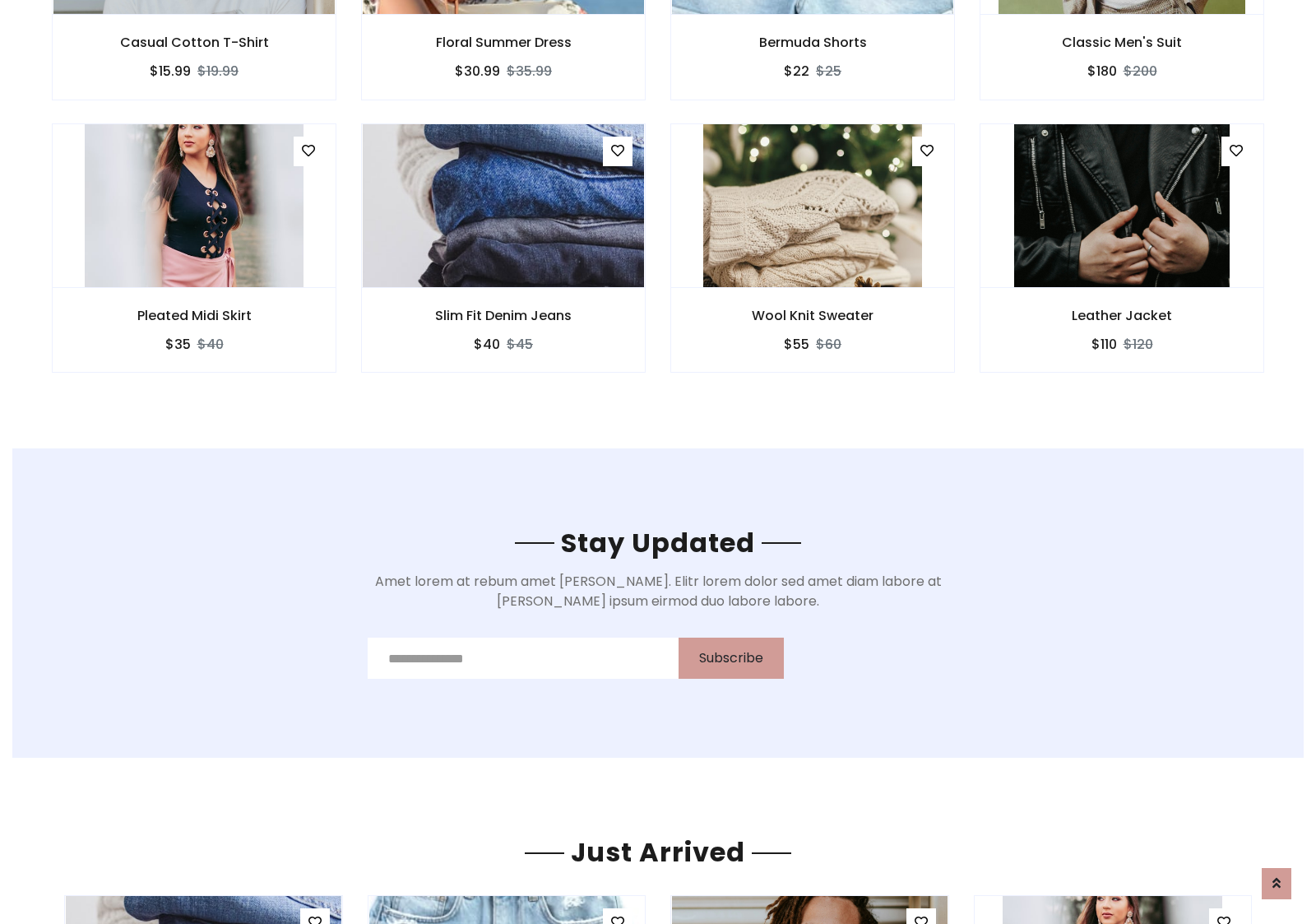
scroll to position [2478, 0]
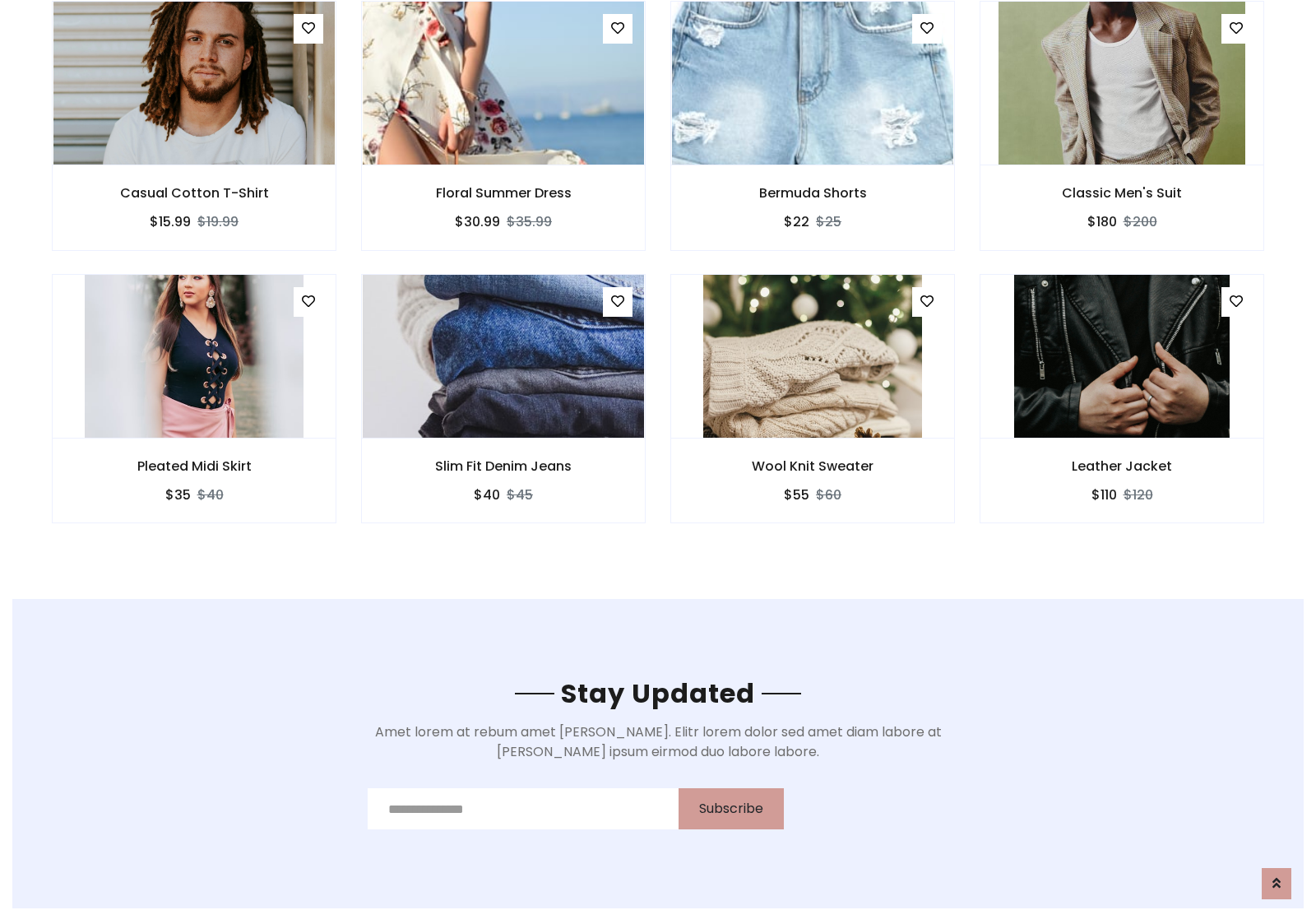
click at [658, 279] on div "Wool Knit Sweater $55 $60" at bounding box center [811, 410] width 309 height 272
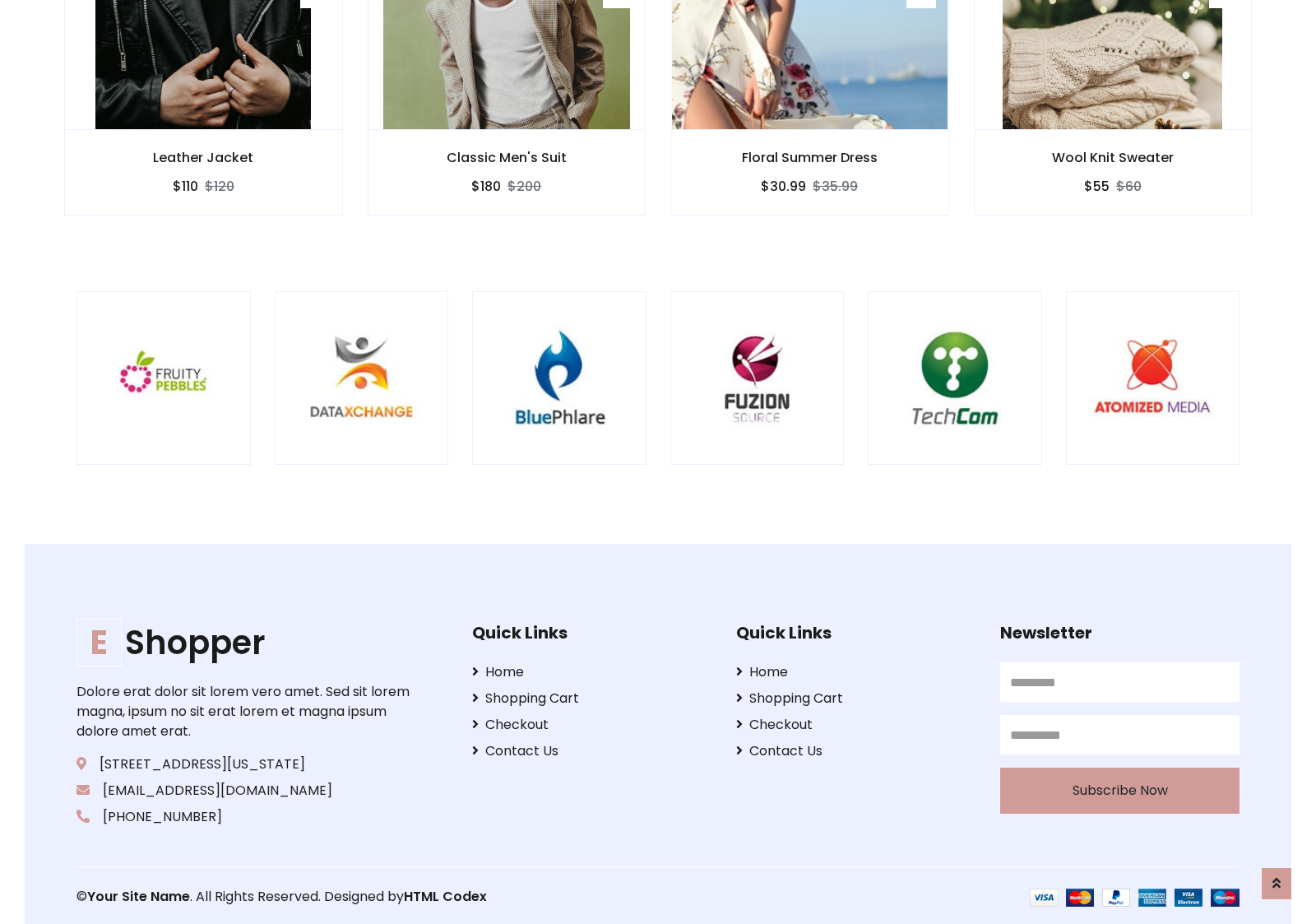
scroll to position [3132, 0]
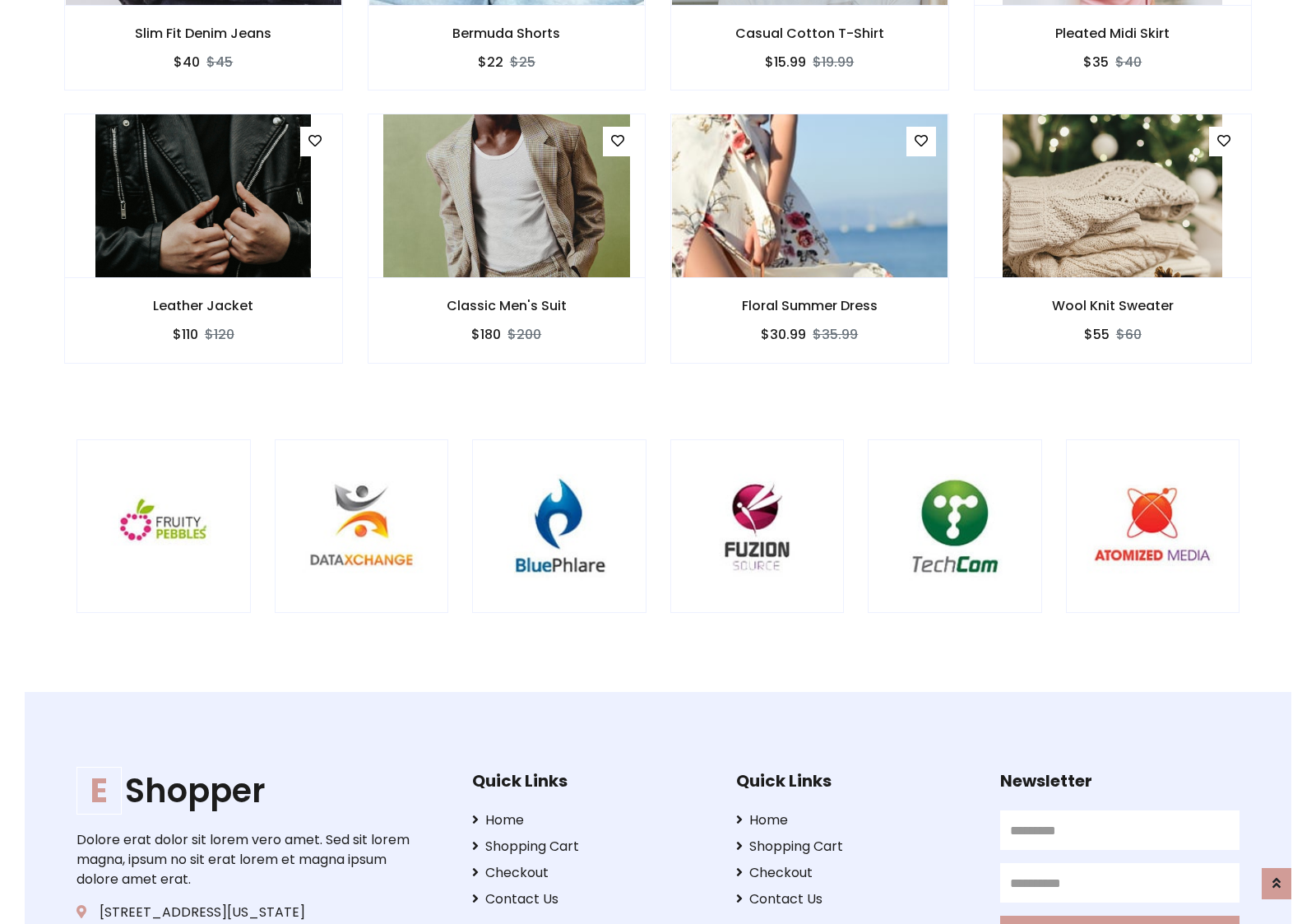
click at [658, 461] on div at bounding box center [867, 527] width 3956 height 174
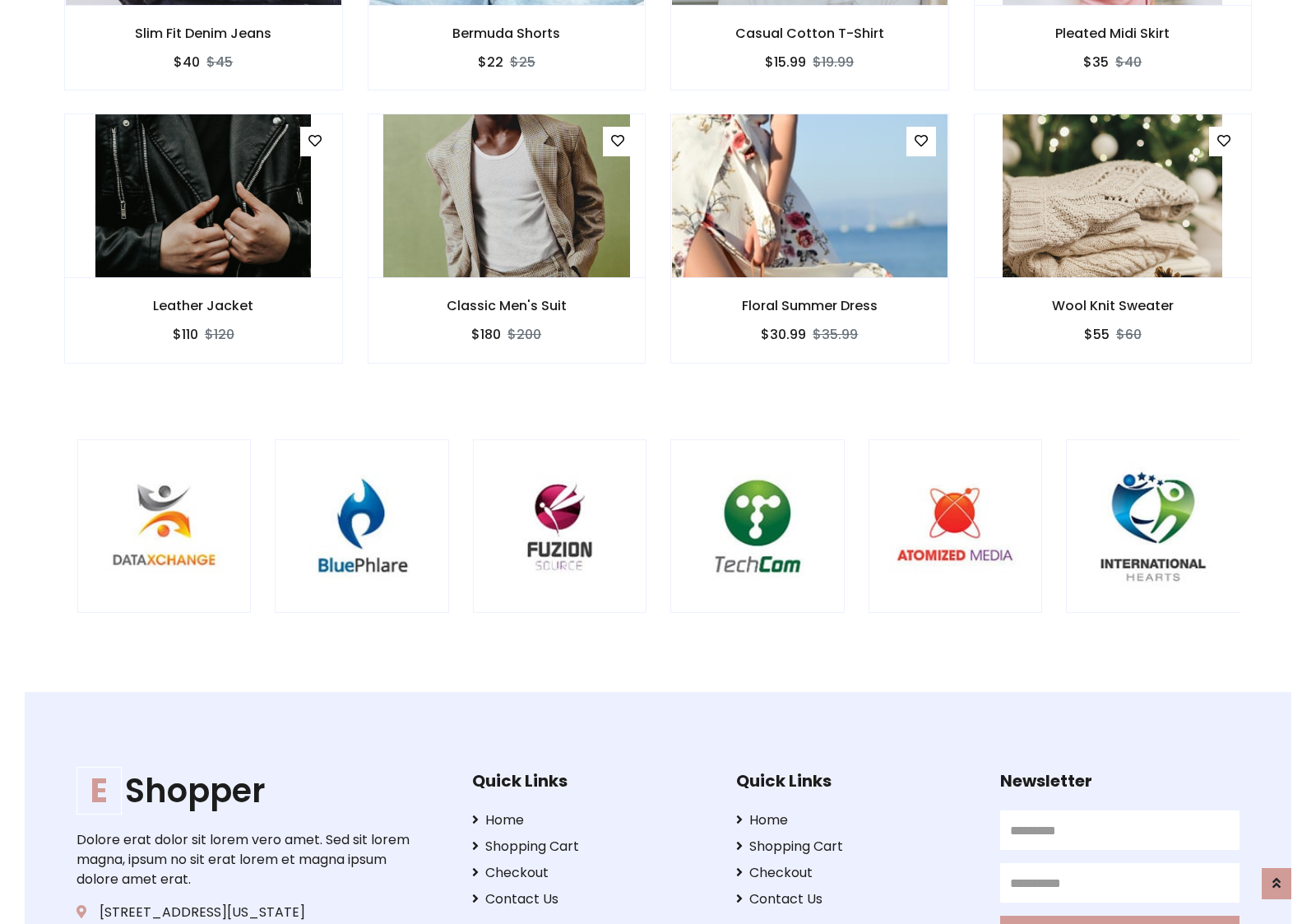
click at [658, 461] on div at bounding box center [669, 527] width 3956 height 174
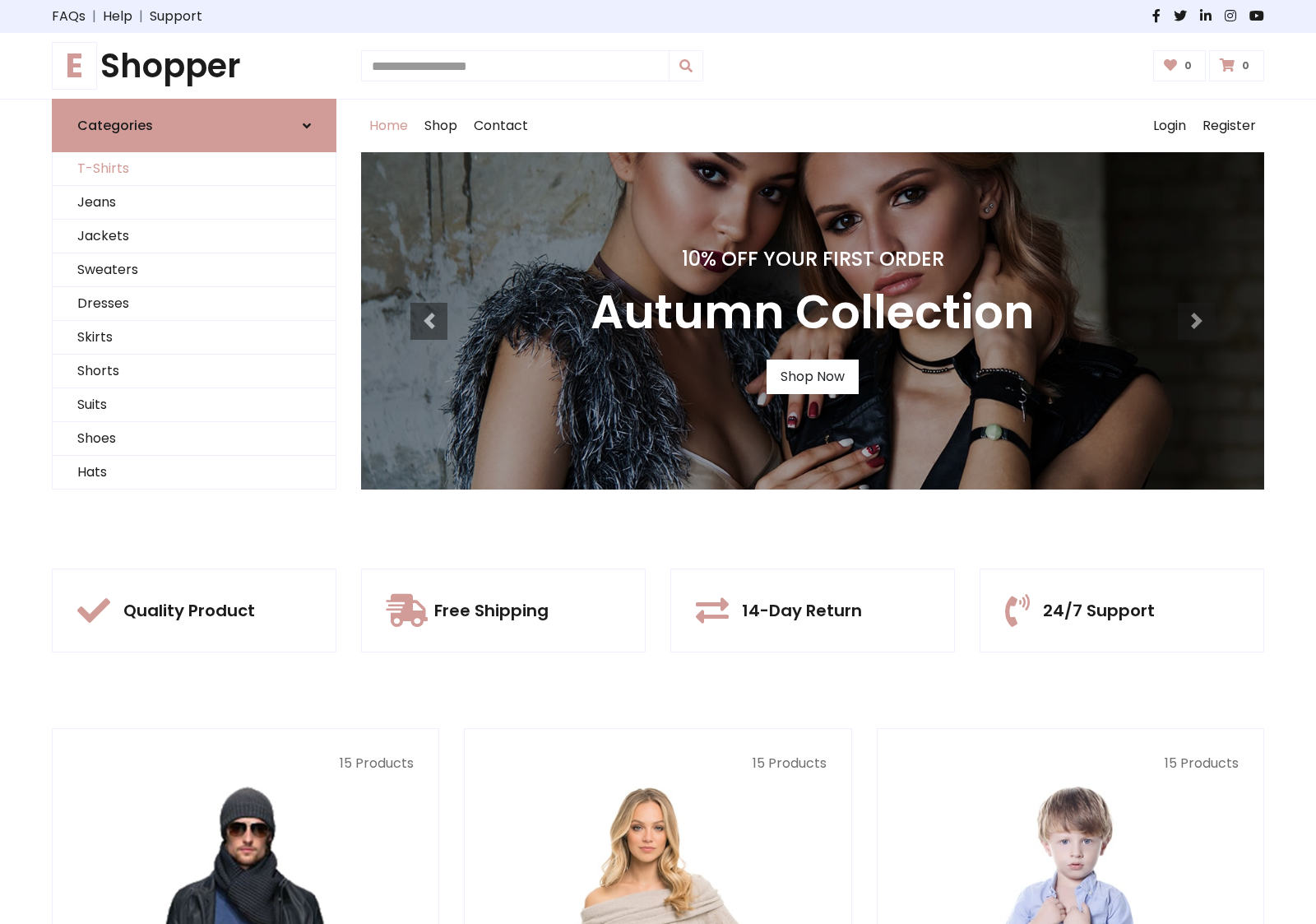
click at [194, 169] on link "T-Shirts" at bounding box center [194, 169] width 283 height 34
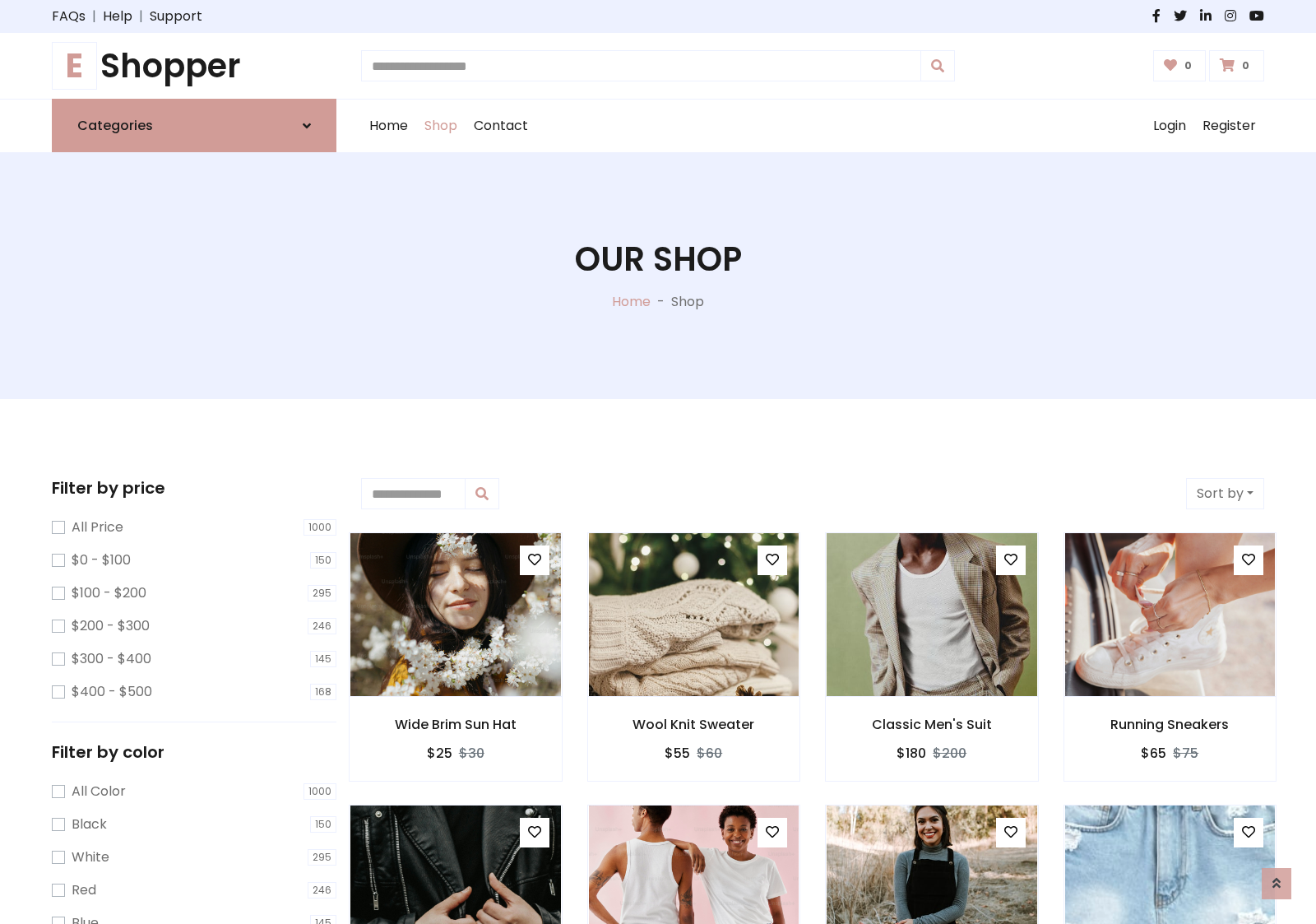
scroll to position [660, 0]
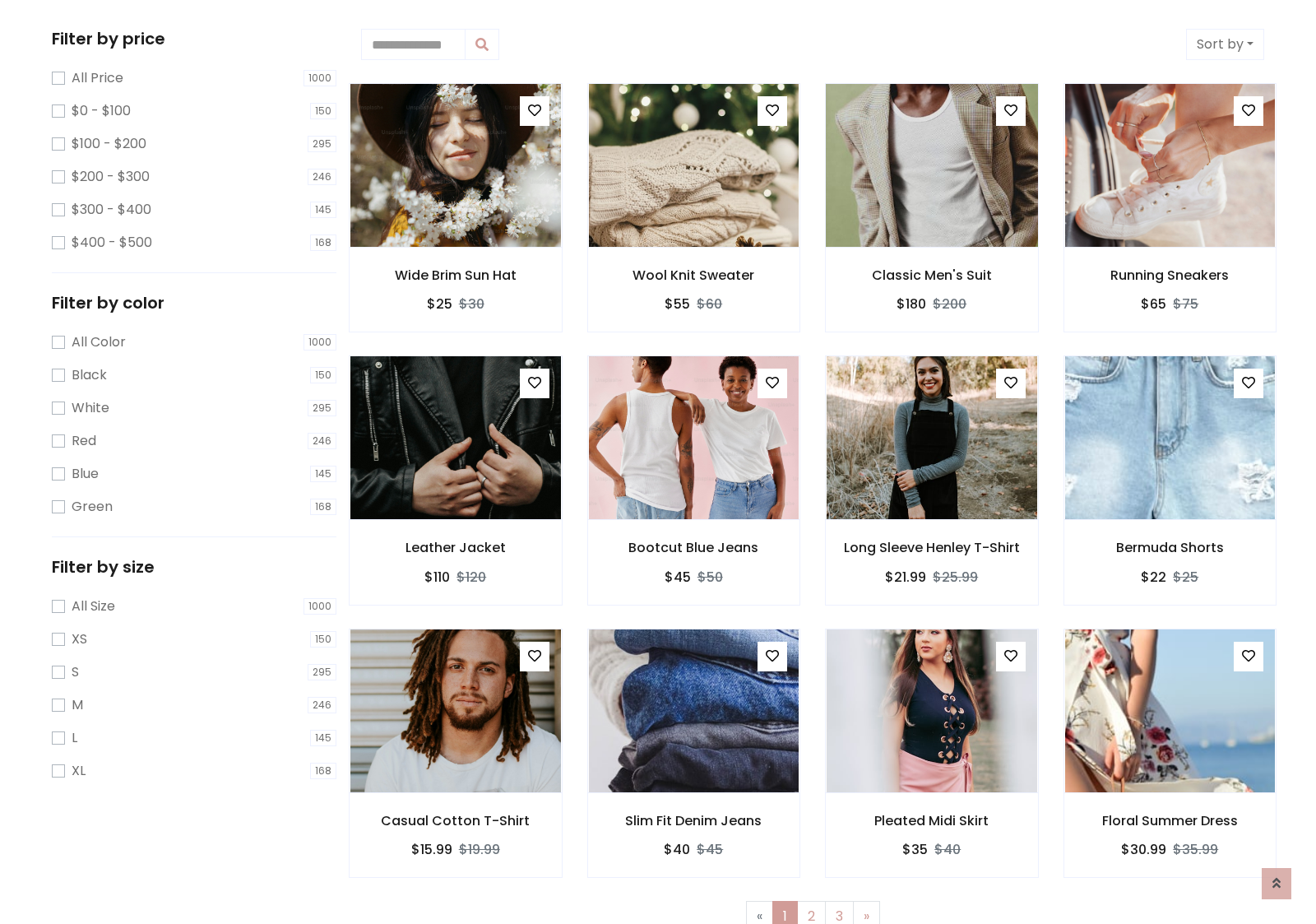
scroll to position [0, 0]
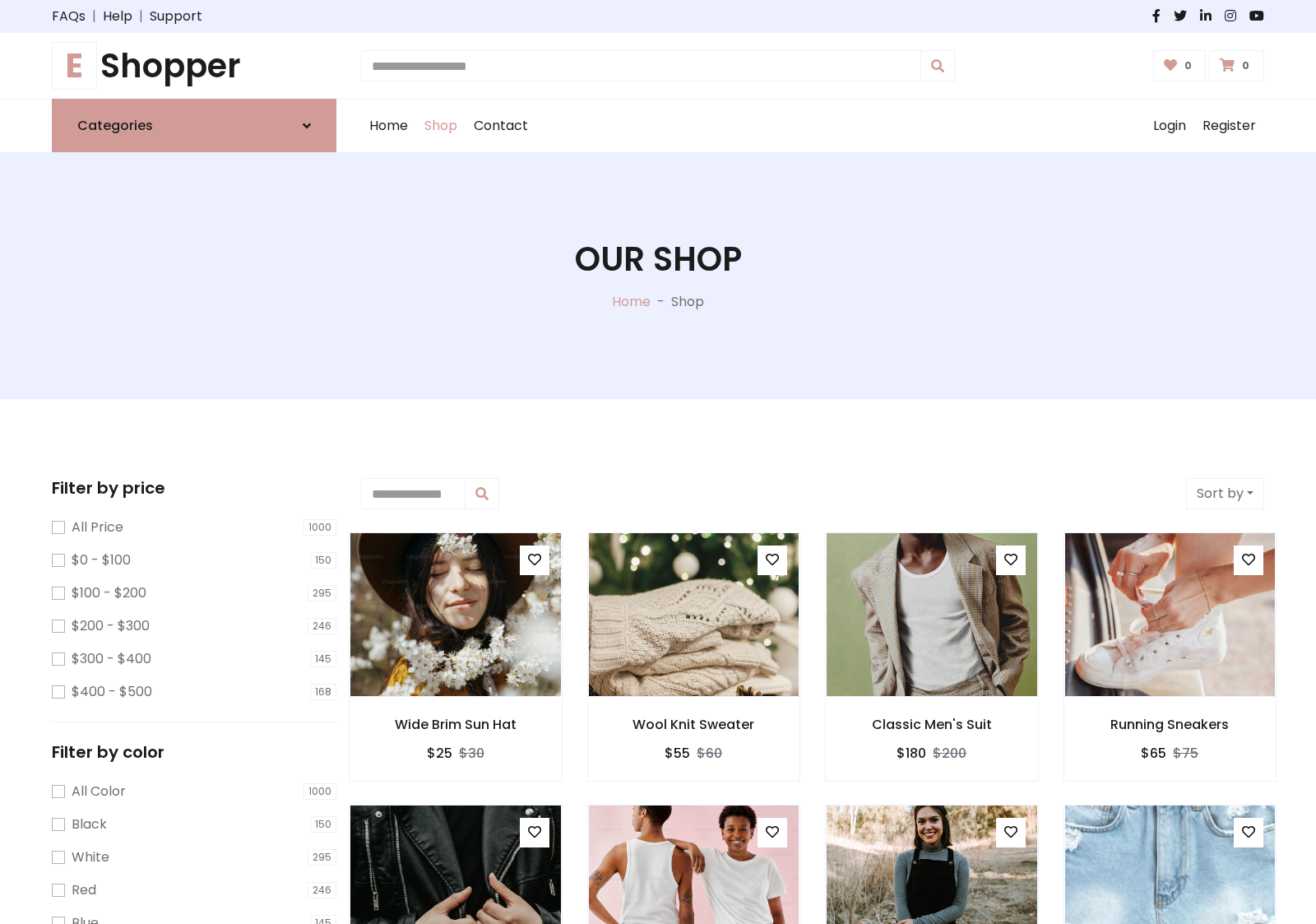
click at [194, 66] on h1 "E Shopper" at bounding box center [195, 66] width 285 height 40
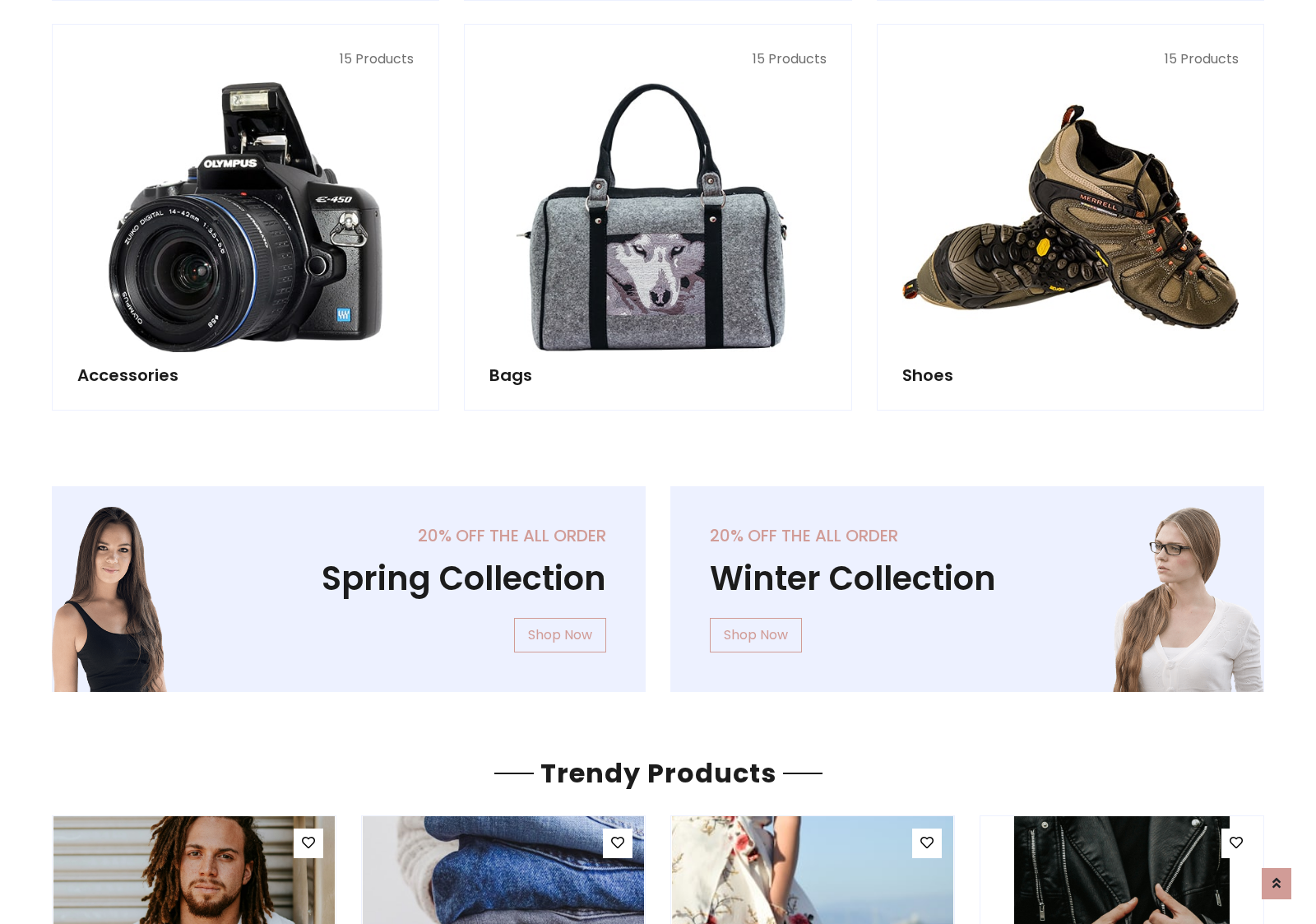
scroll to position [1598, 0]
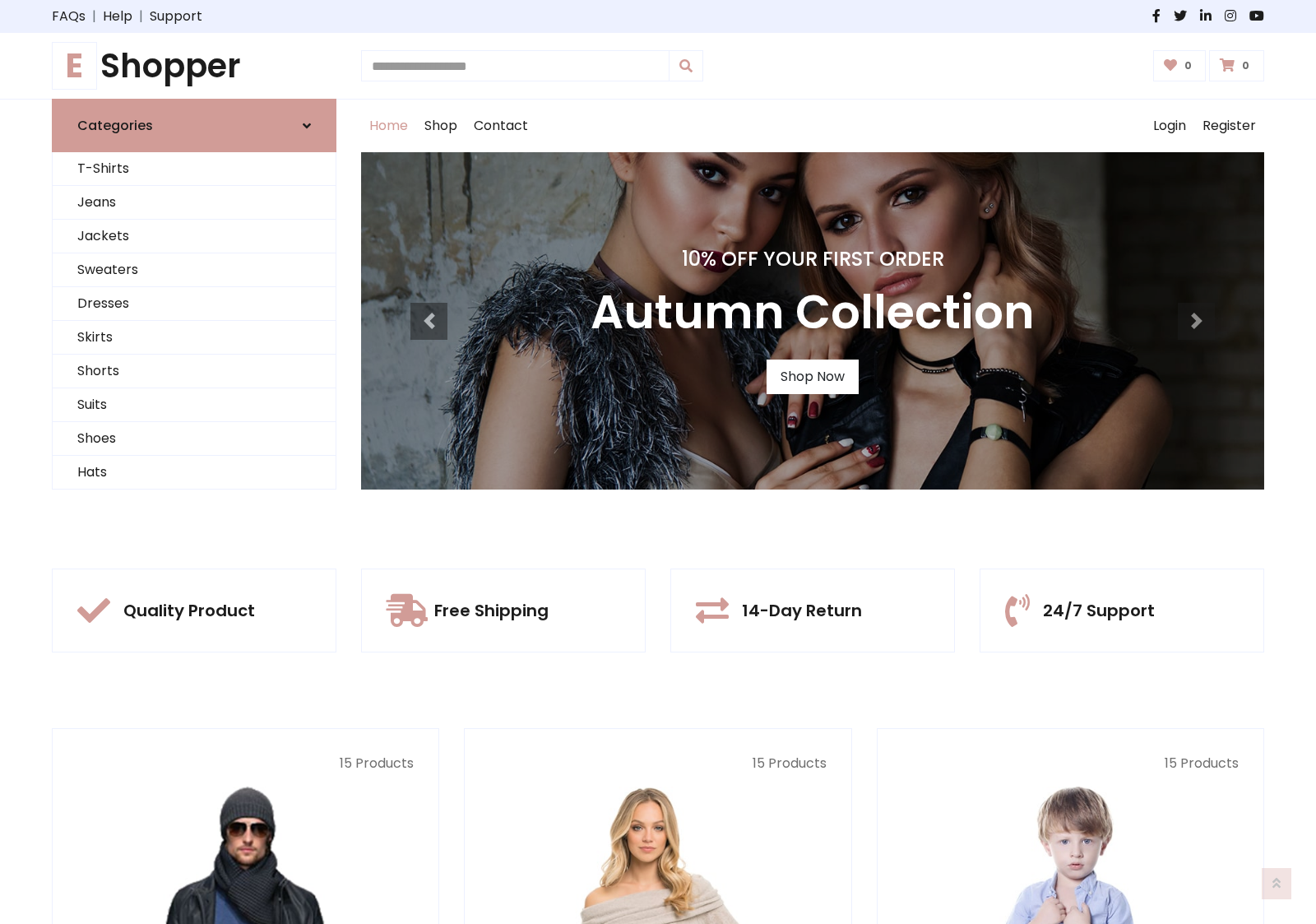
scroll to position [539, 0]
